Goal: Task Accomplishment & Management: Manage account settings

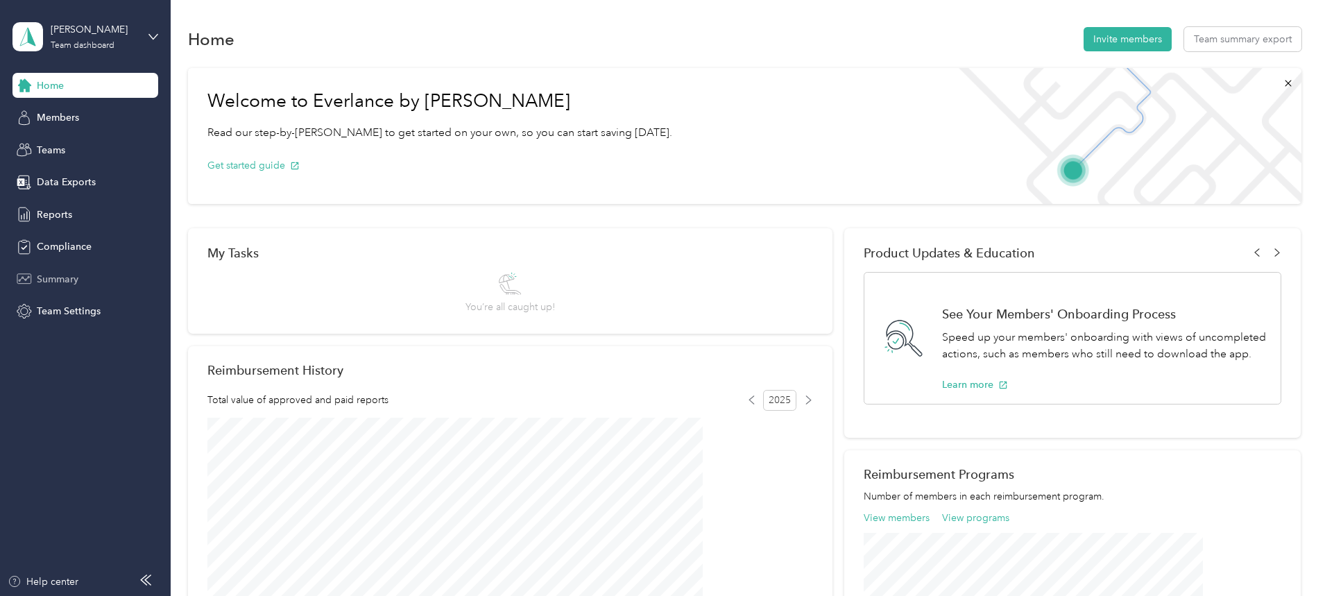
click at [65, 272] on span "Summary" at bounding box center [58, 279] width 42 height 15
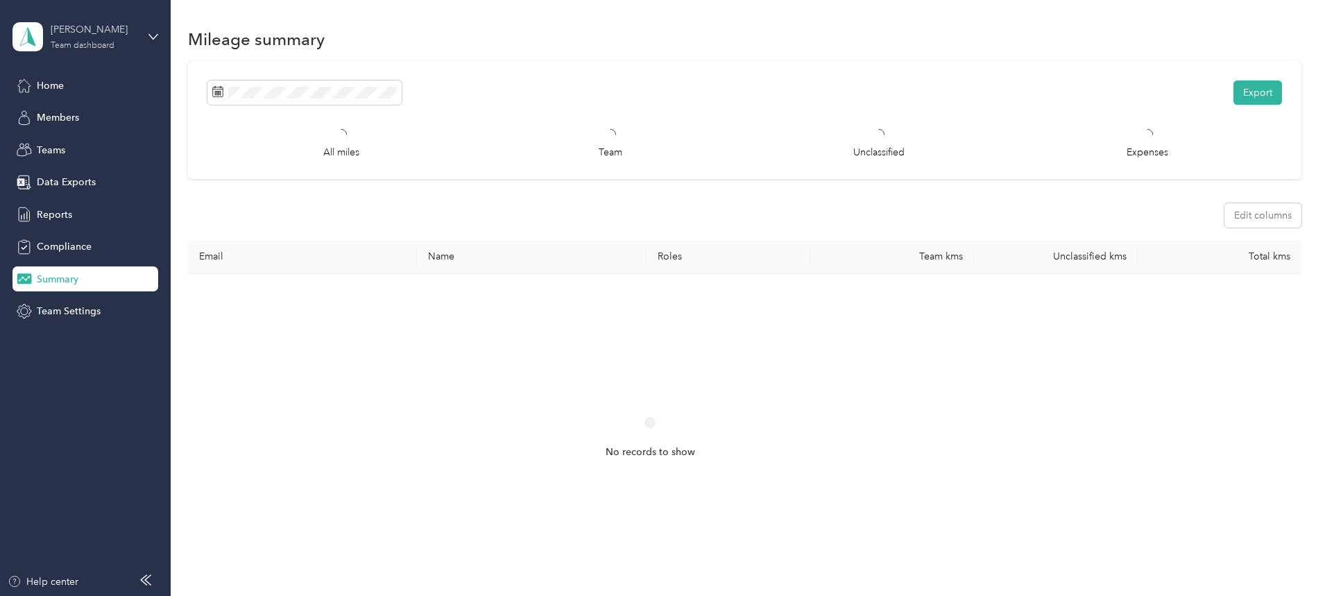
click at [80, 45] on div "Team dashboard" at bounding box center [83, 46] width 64 height 8
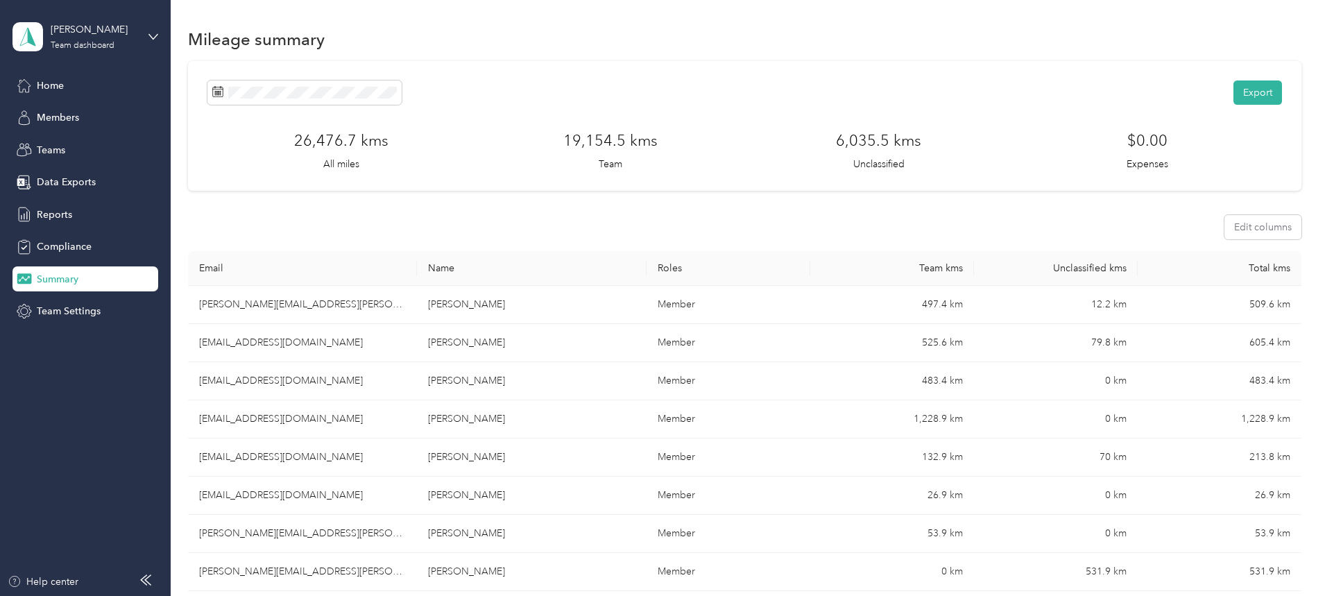
click at [87, 144] on div "Personal dashboard" at bounding box center [68, 145] width 87 height 15
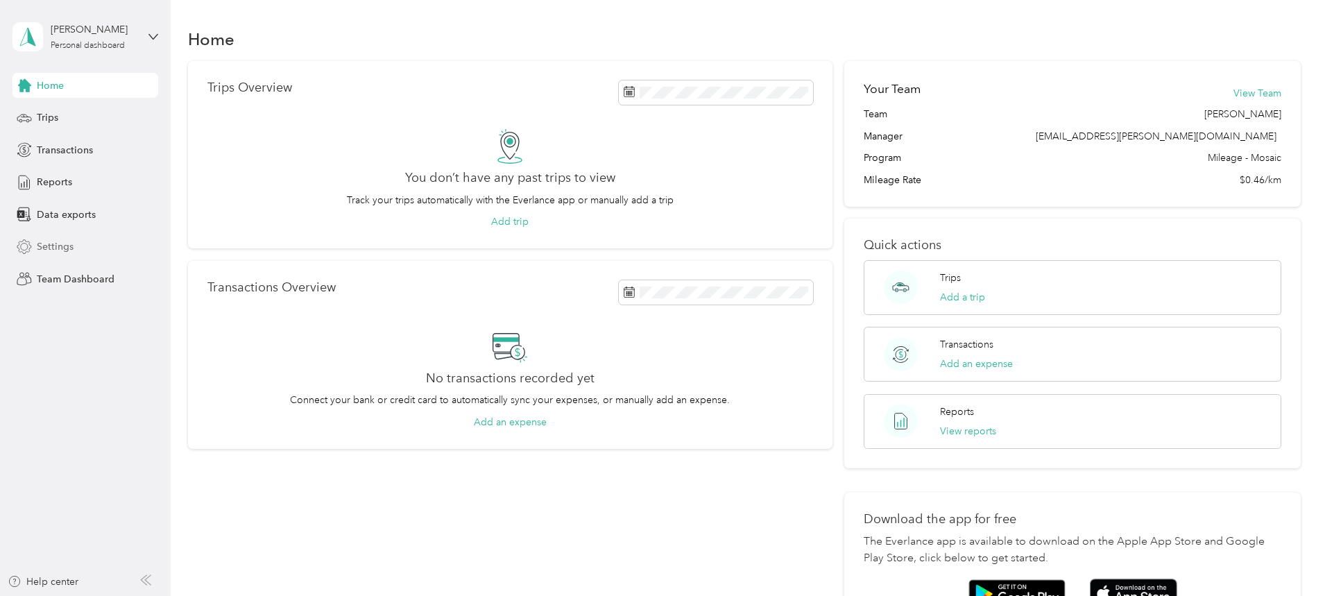
click at [60, 246] on span "Settings" at bounding box center [55, 246] width 37 height 15
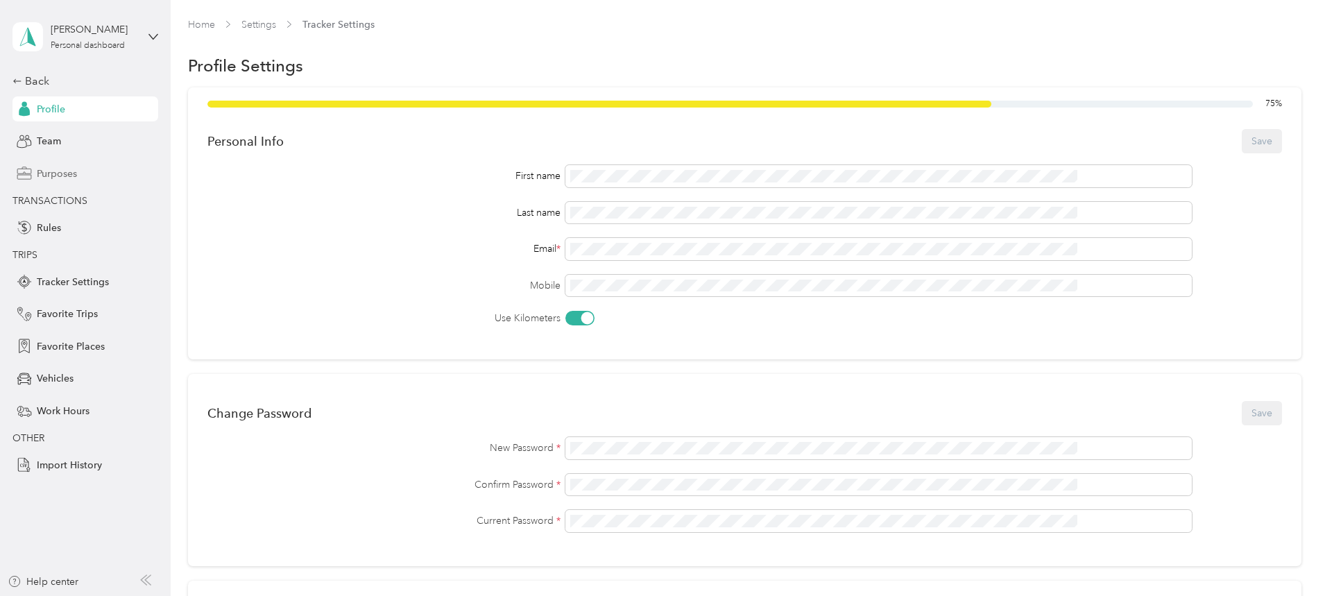
click at [56, 170] on span "Purposes" at bounding box center [57, 173] width 40 height 15
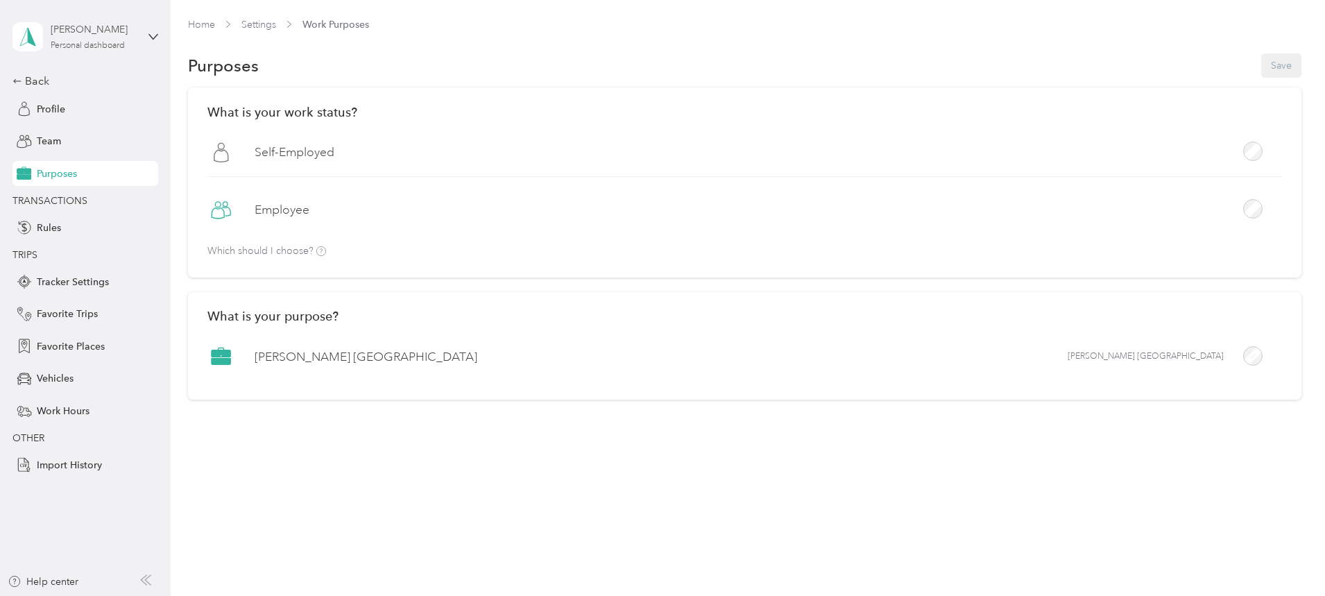
click at [80, 42] on div "Personal dashboard" at bounding box center [88, 46] width 74 height 8
click at [209, 28] on div "Home Settings Work Purposes" at bounding box center [744, 30] width 1113 height 27
click at [47, 105] on span "Profile" at bounding box center [51, 109] width 28 height 15
